Goal: Browse casually: Explore the website without a specific task or goal

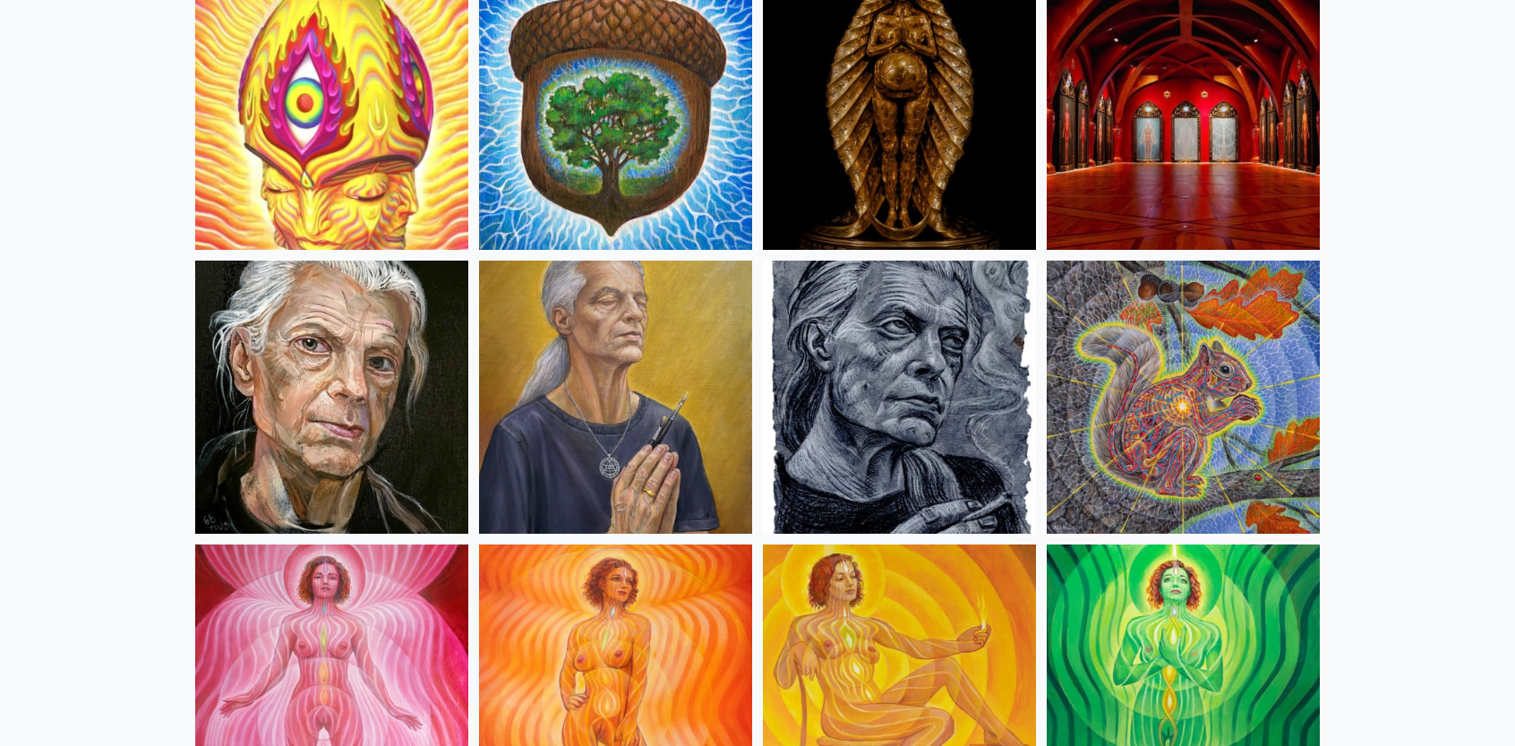
scroll to position [806, 0]
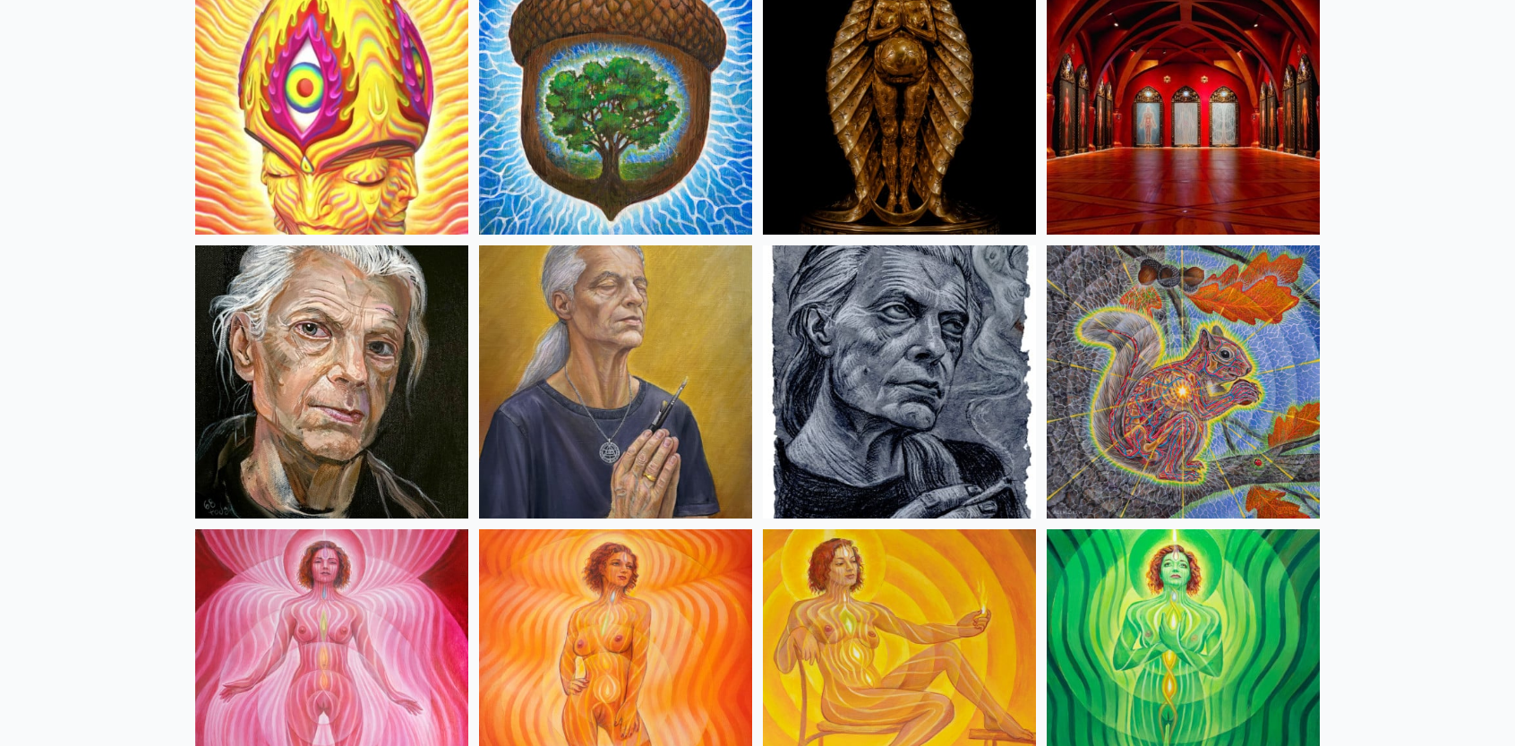
click at [915, 365] on img at bounding box center [899, 381] width 273 height 273
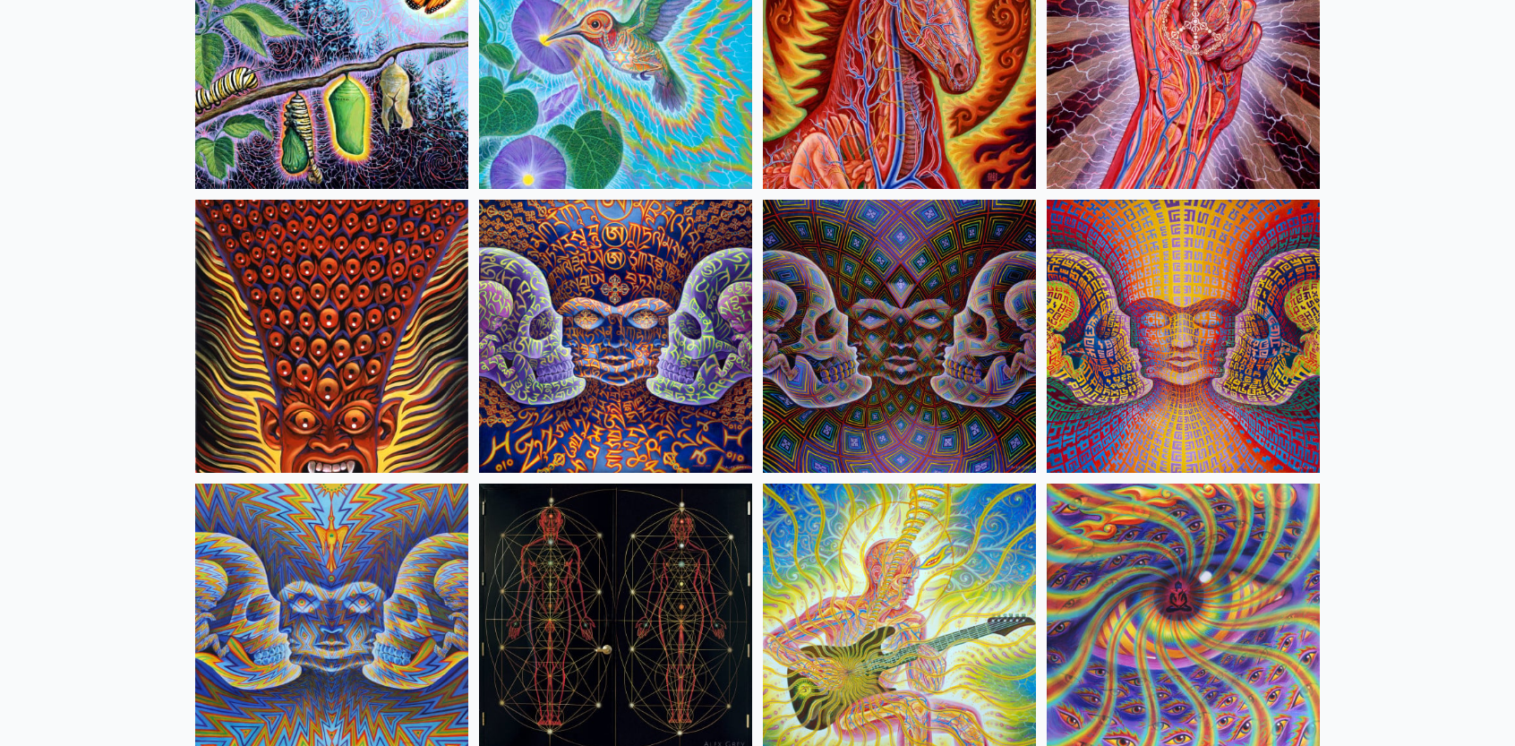
scroll to position [9132, 0]
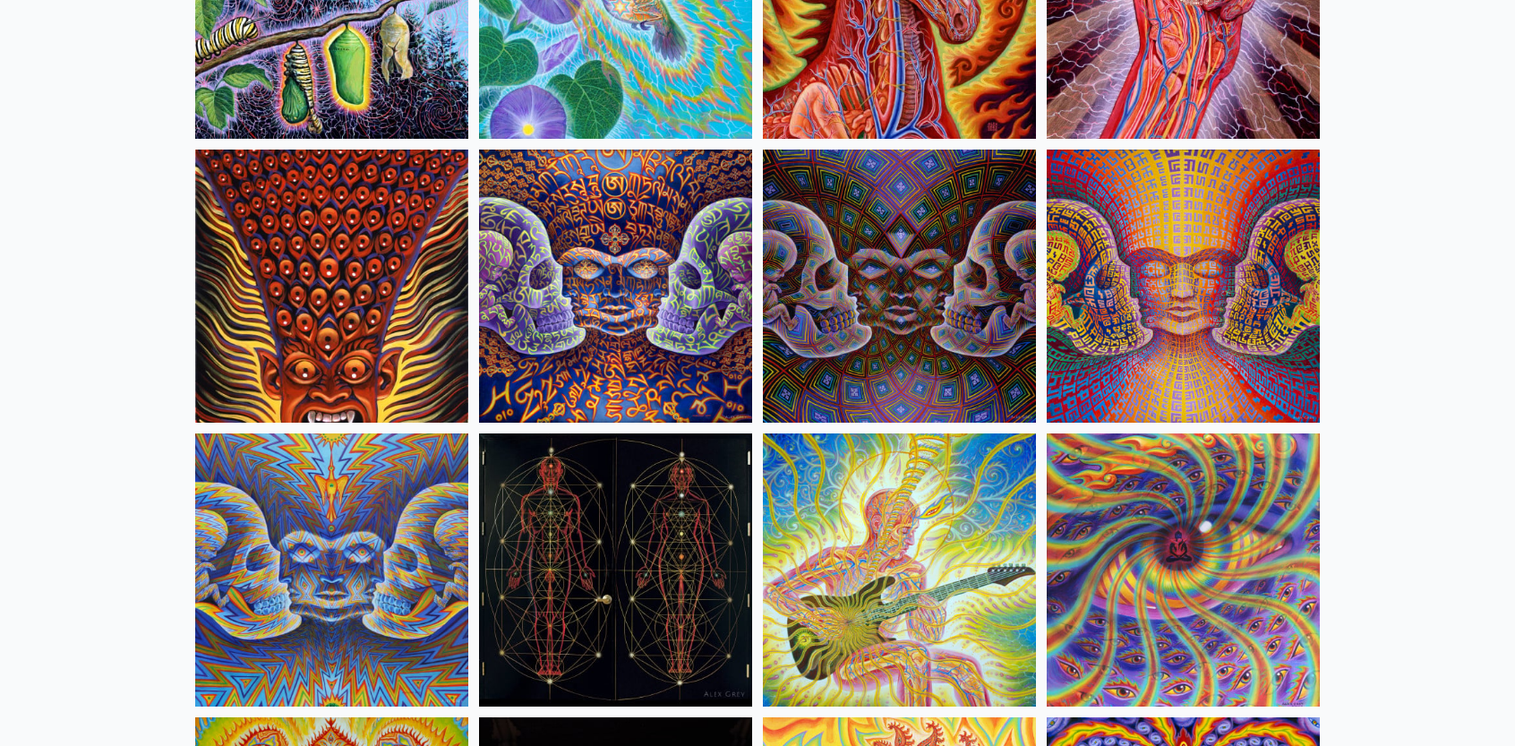
click at [711, 566] on img at bounding box center [615, 569] width 273 height 273
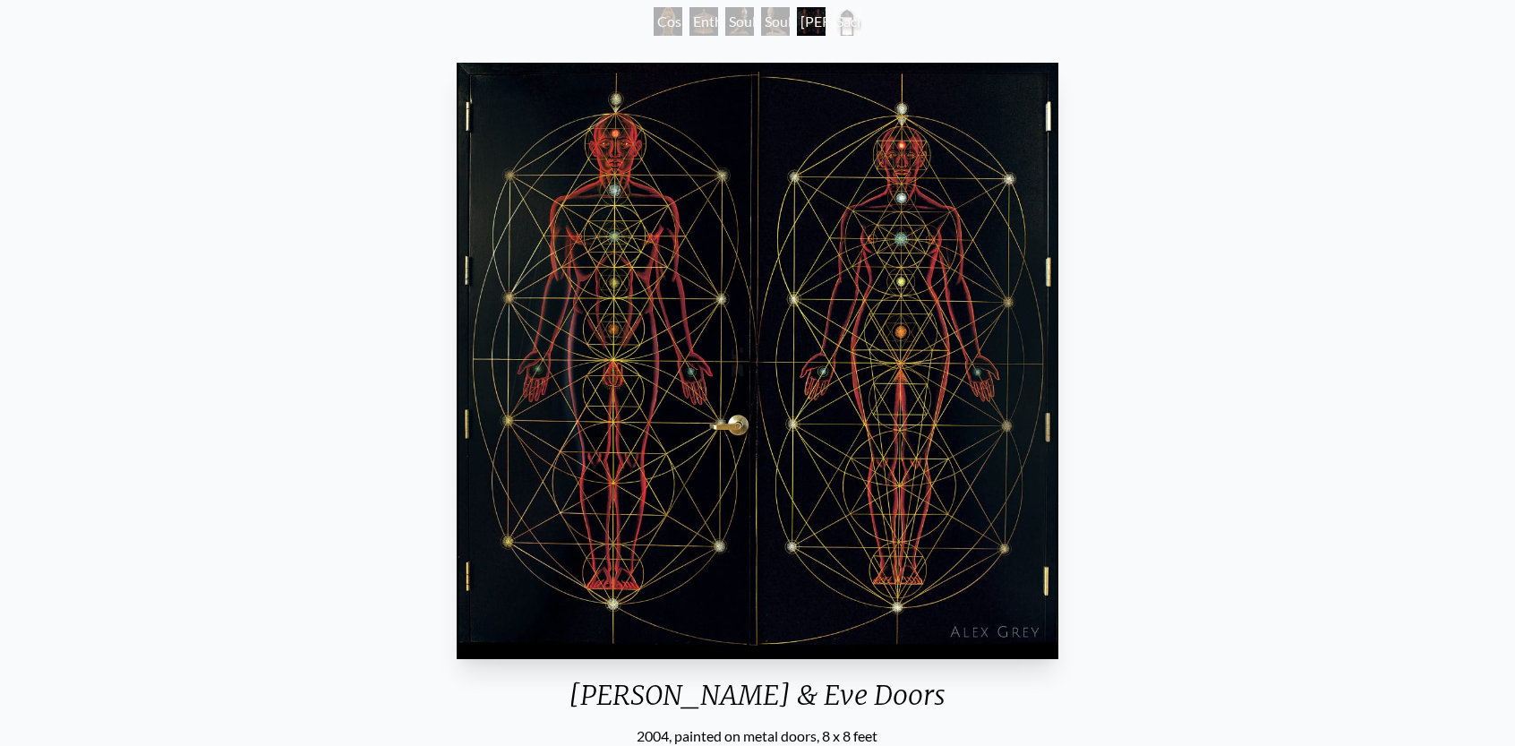
scroll to position [90, 0]
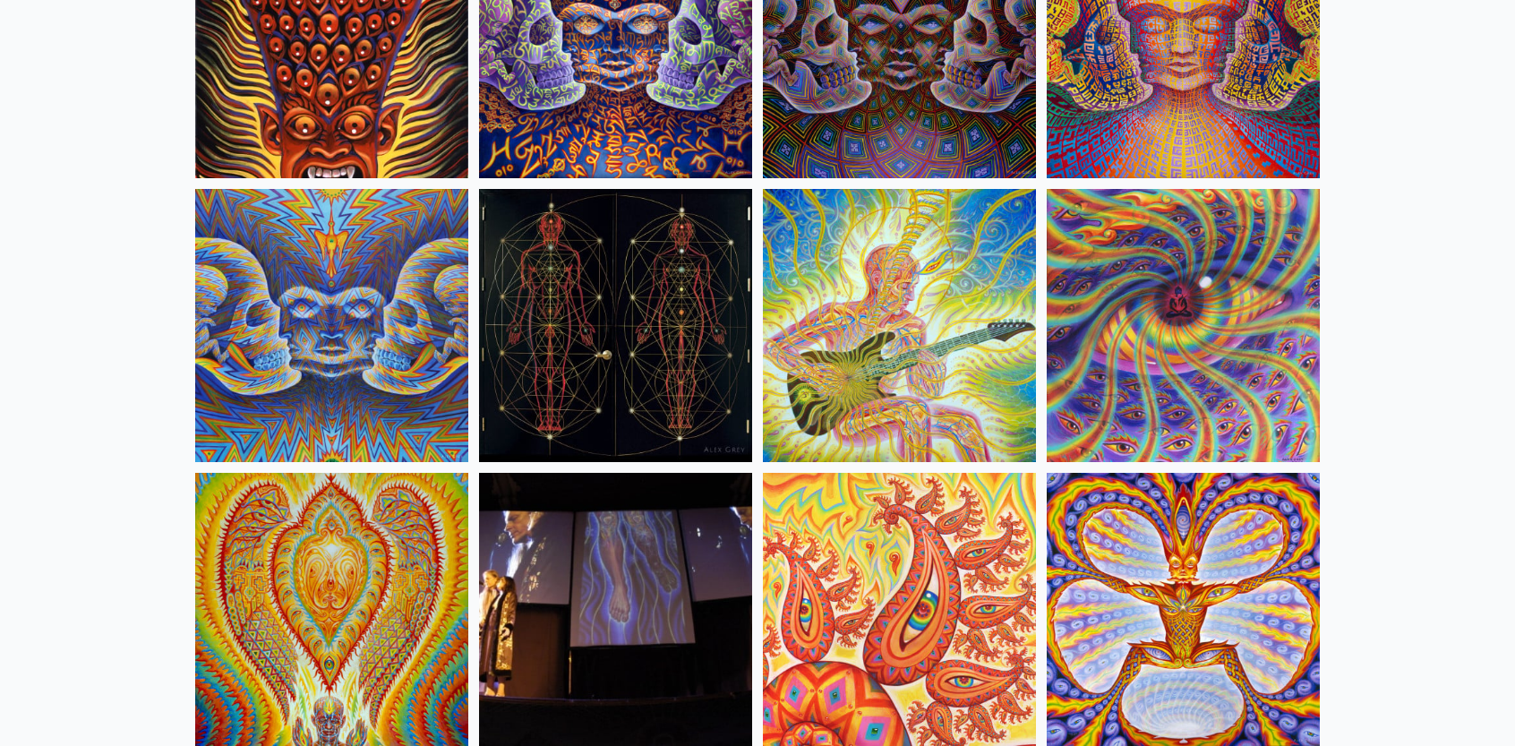
scroll to position [9758, 0]
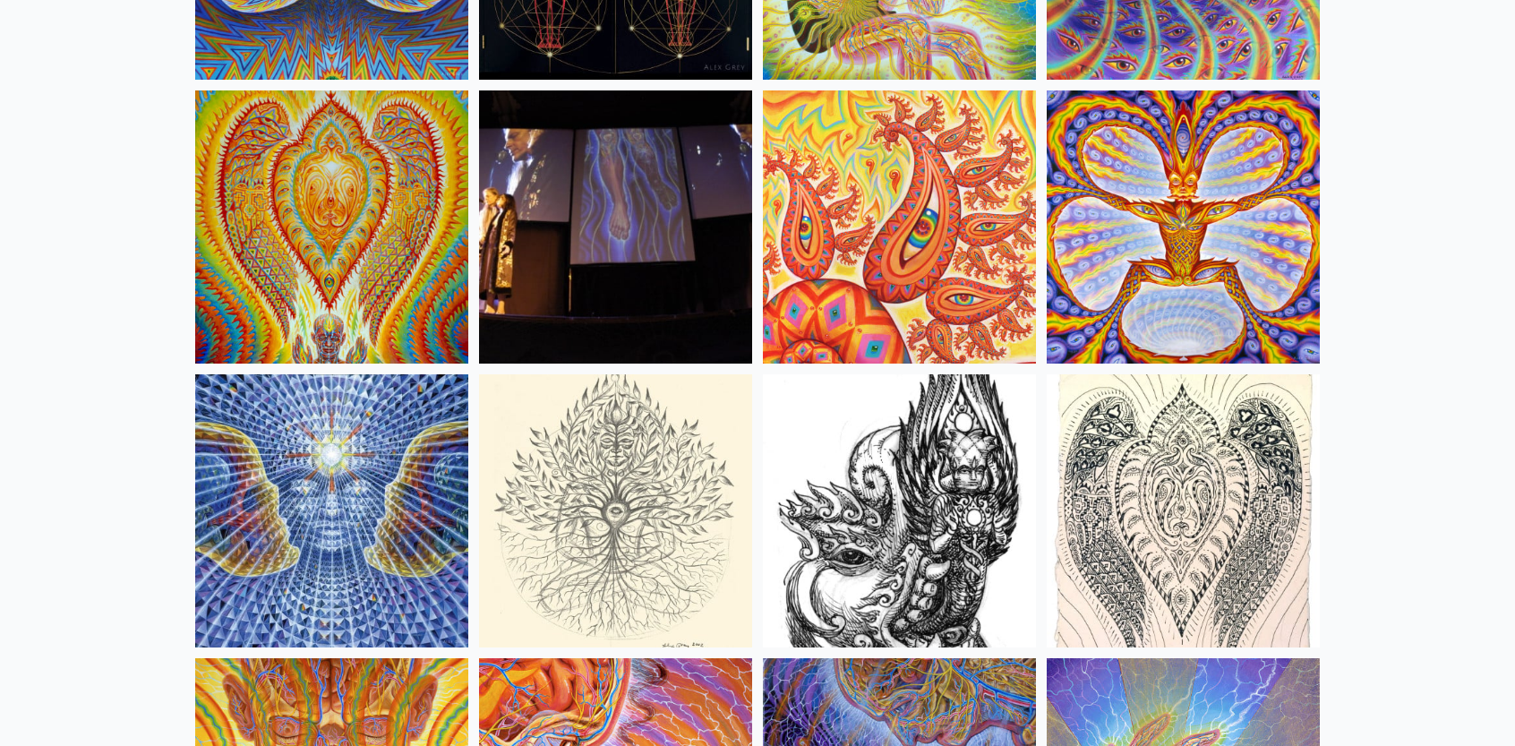
click at [974, 246] on img at bounding box center [899, 226] width 273 height 273
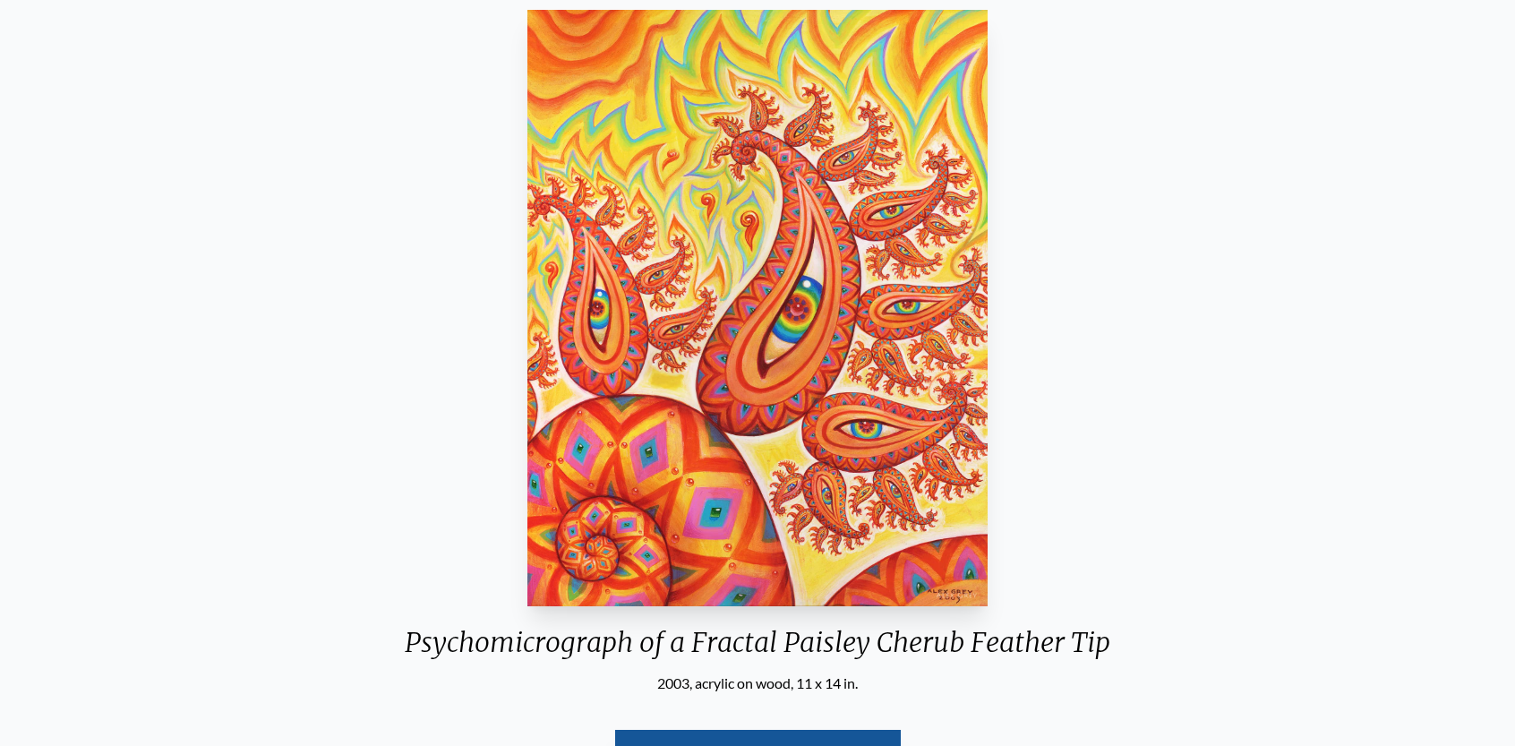
scroll to position [179, 0]
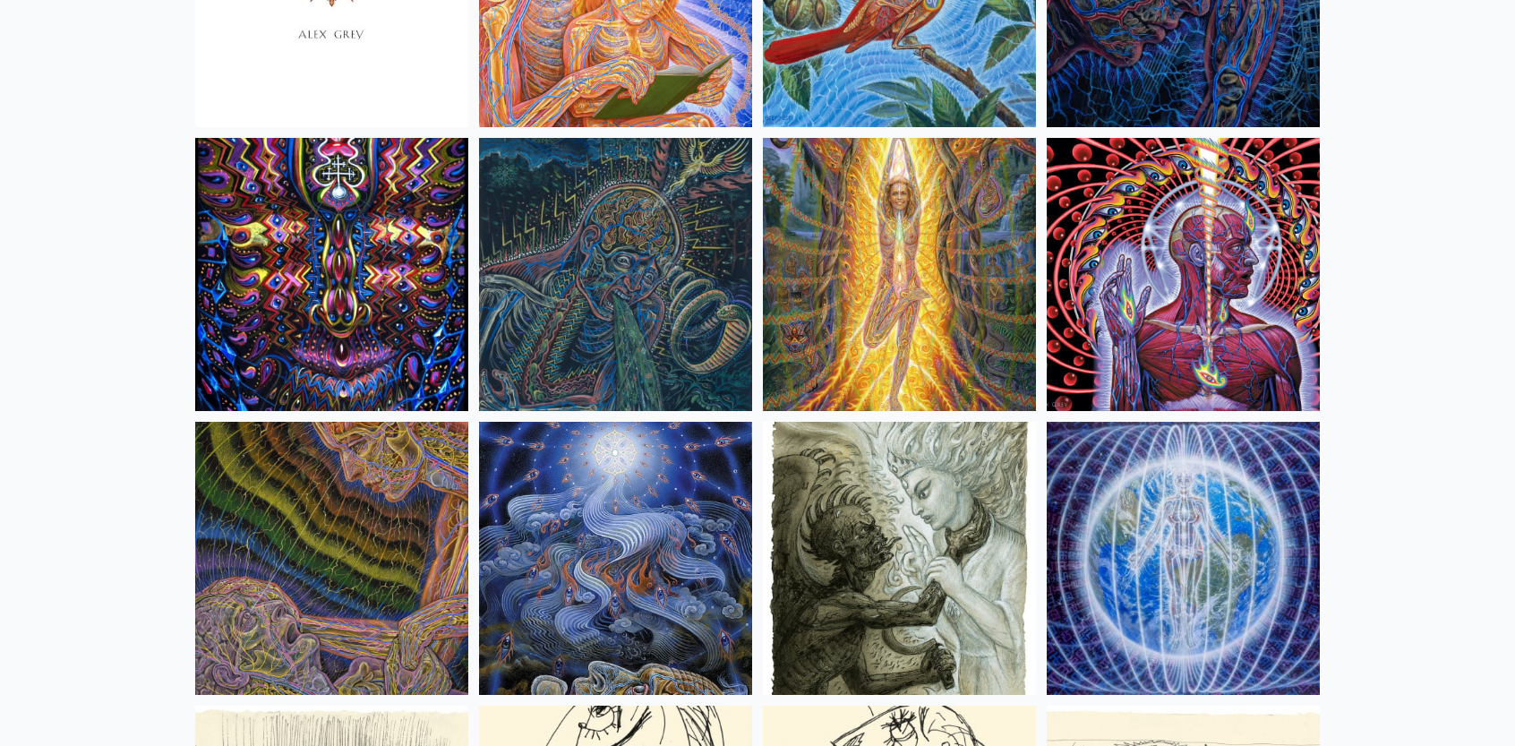
scroll to position [11101, 0]
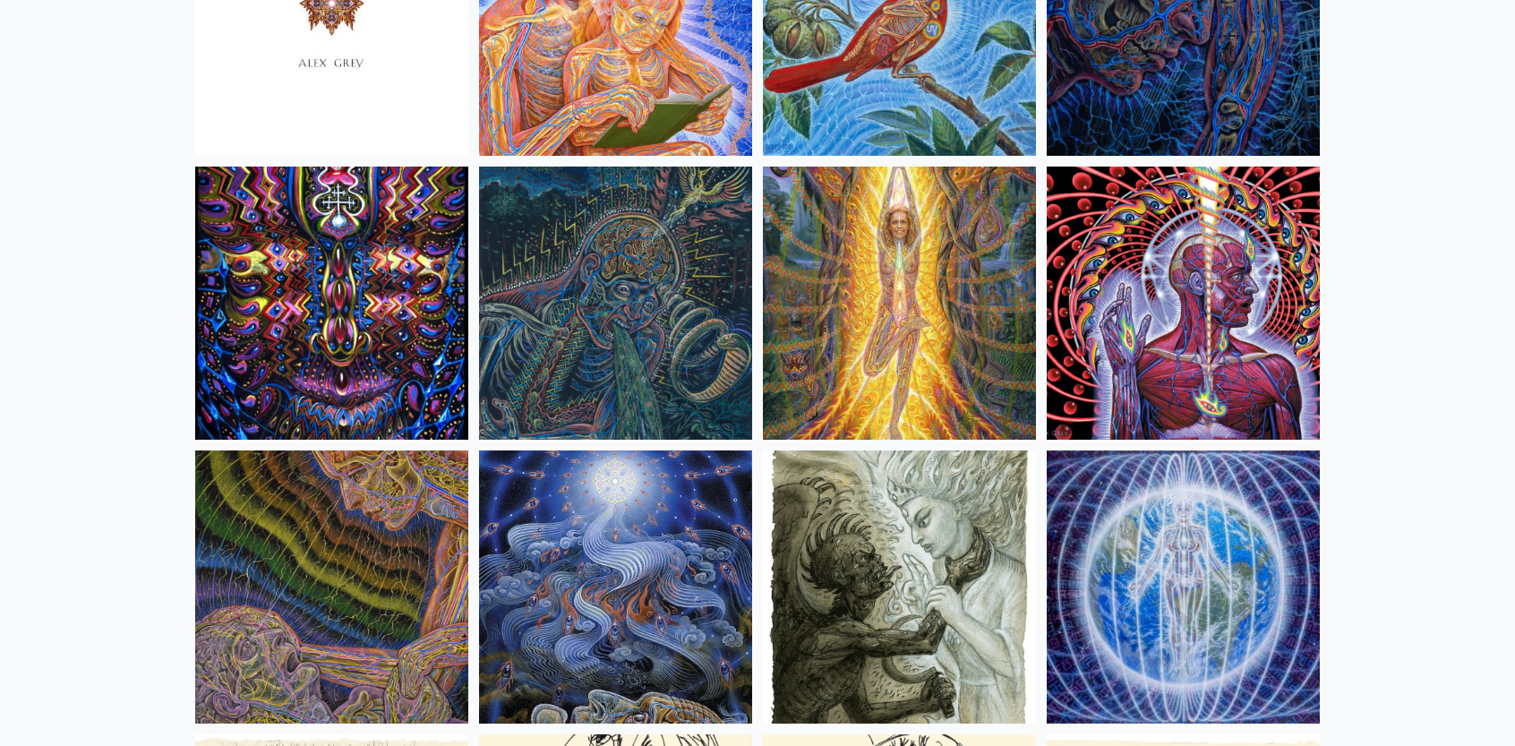
click at [1235, 311] on img at bounding box center [1183, 303] width 273 height 273
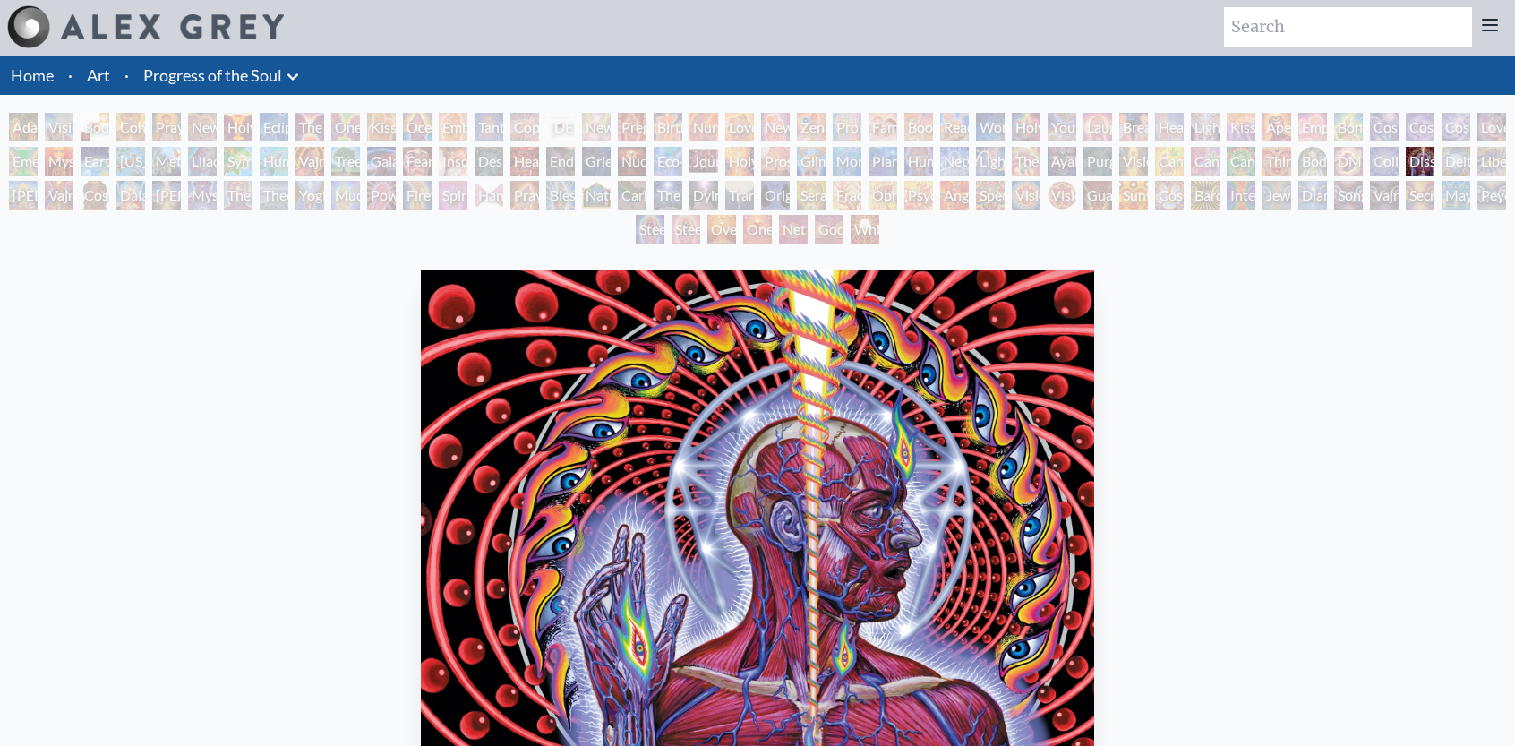
scroll to position [179, 0]
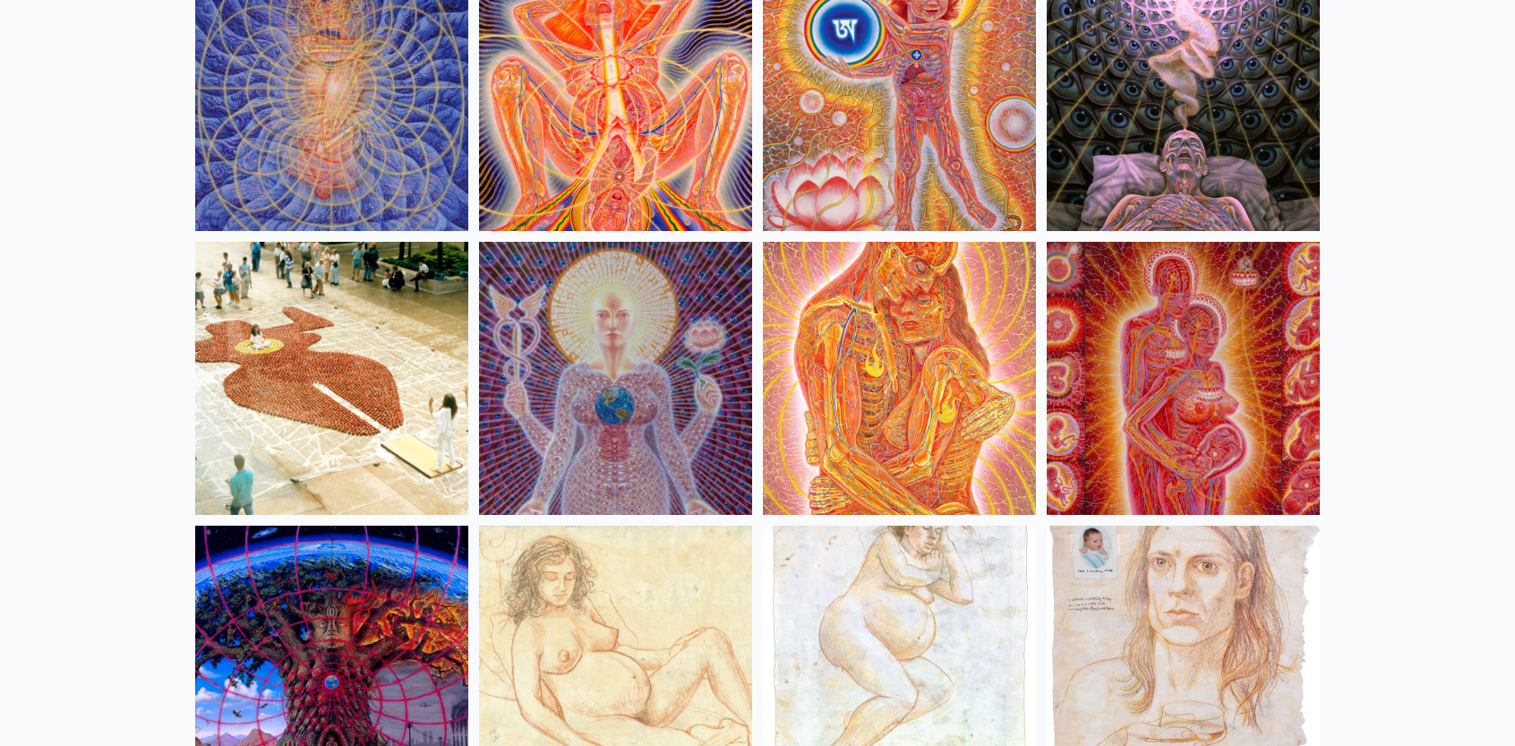
scroll to position [17010, 0]
